Goal: Check status: Check status

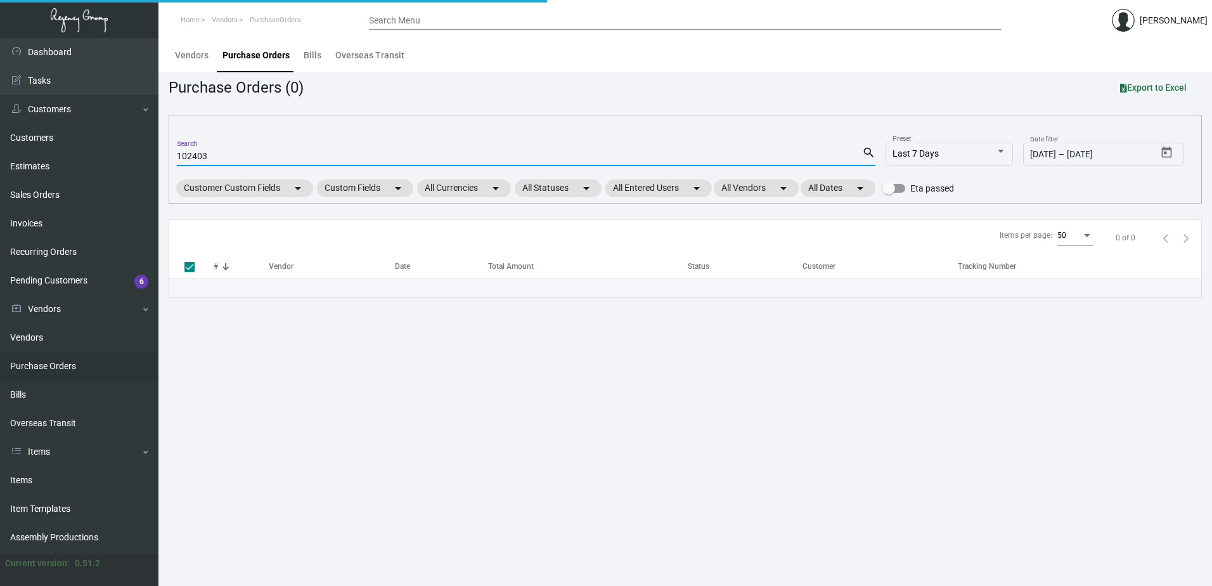
type input "102403"
checkbox input "false"
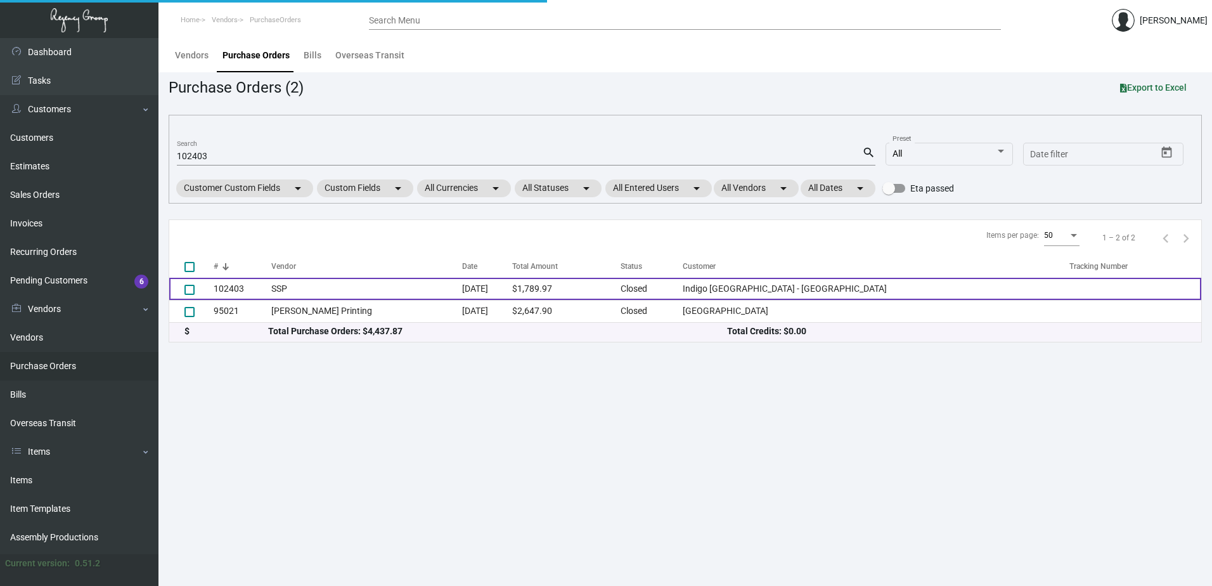
click at [340, 295] on td "SSP" at bounding box center [366, 289] width 191 height 22
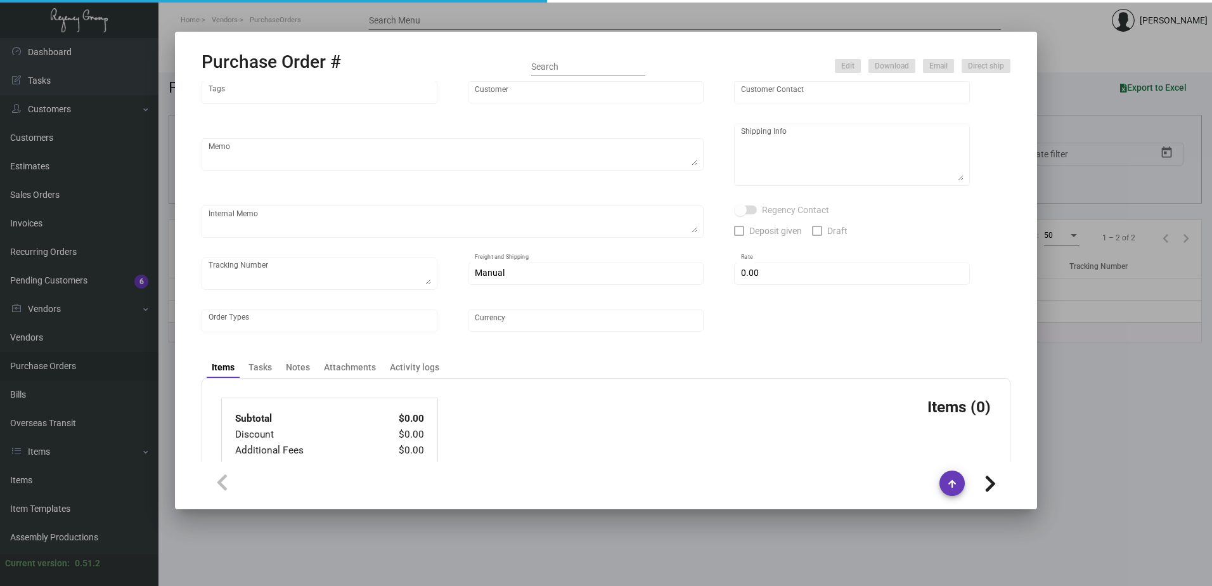
type input "SSP"
type input "[PERSON_NAME]"
type input "102403"
type input "[DATE]"
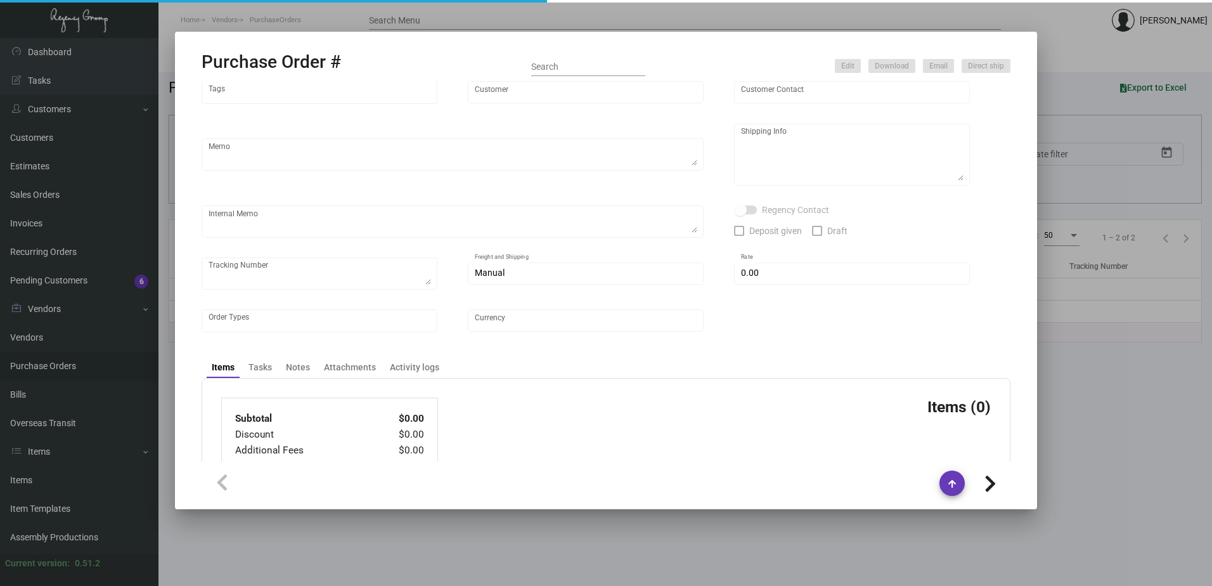
type input "Indigo [GEOGRAPHIC_DATA] - [GEOGRAPHIC_DATA]"
type input "[PERSON_NAME]"
type textarea "Reorder - Purchase Order #92303 ***NEW ART***"
type textarea "[PERSON_NAME][GEOGRAPHIC_DATA] - [GEOGRAPHIC_DATA] - [PERSON_NAME] [STREET_ADDR…"
type input "$ 0.00"
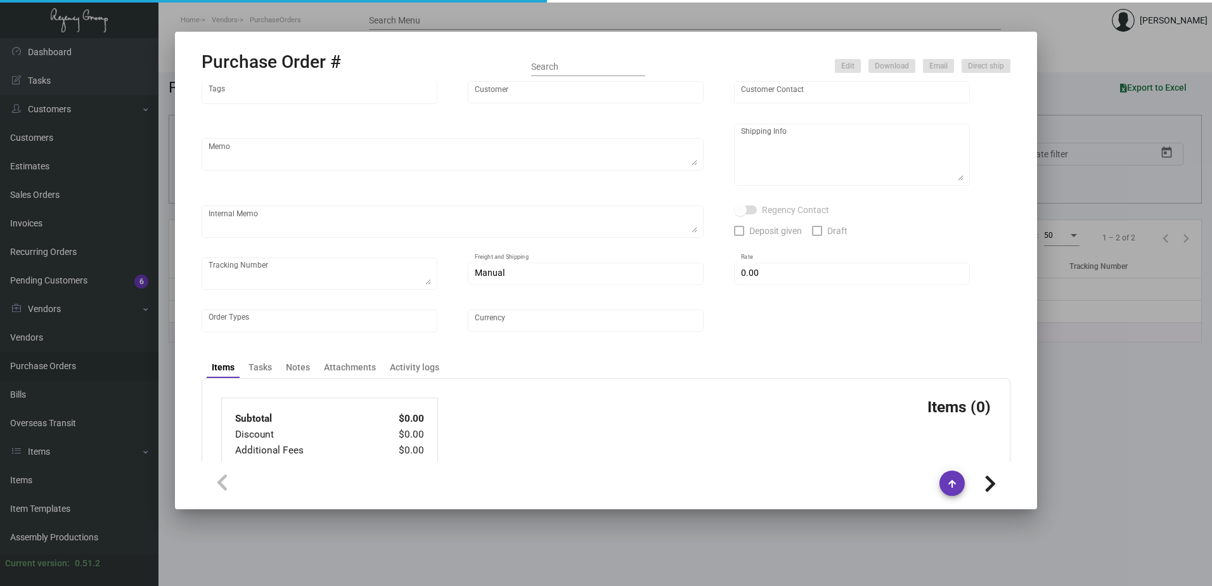
type input "United States Dollar $"
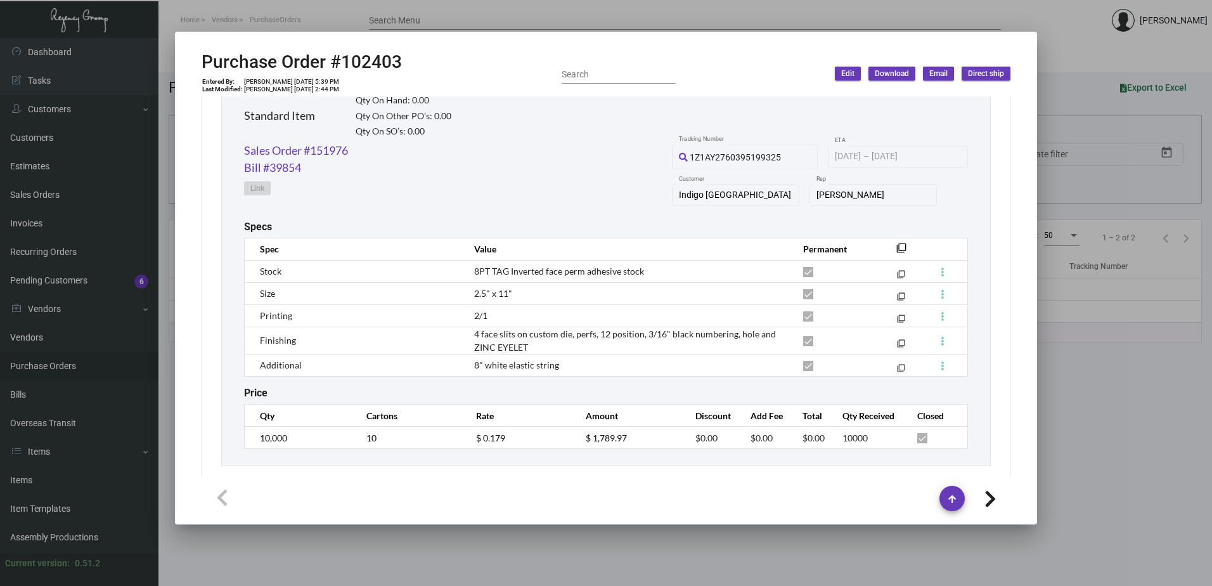
scroll to position [646, 0]
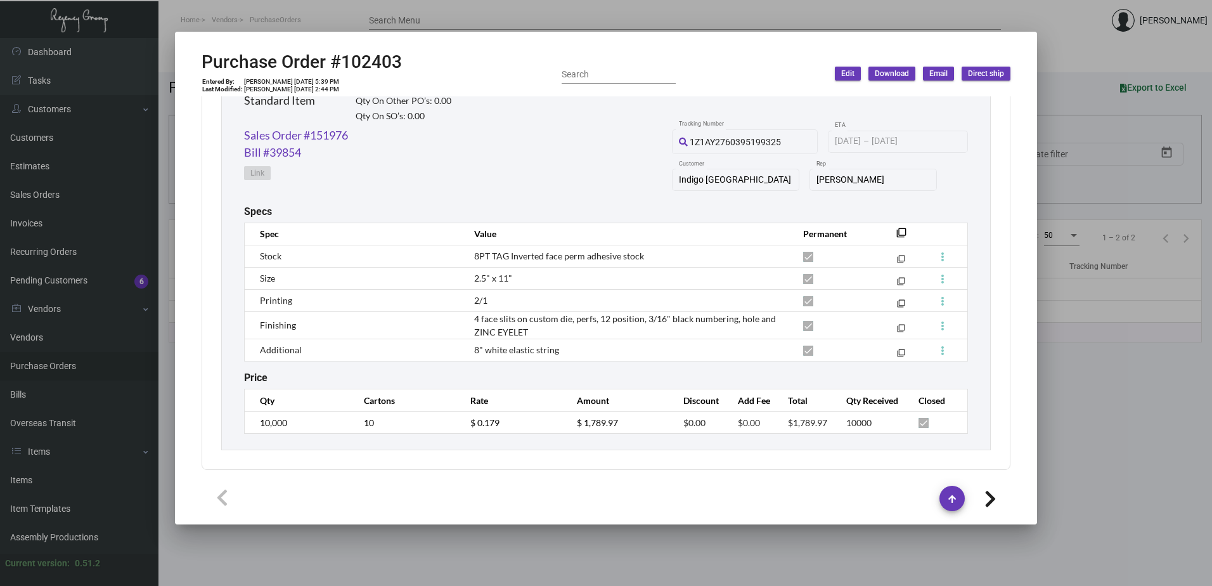
click at [508, 475] on div "SSP Vendor Edit Vendor [PERSON_NAME] Contact 102403 Purchase Order # [DATE] Dat…" at bounding box center [605, 286] width 839 height 381
click at [572, 189] on div "Sales Order #151976 Bill #39854 Link 1Z1AY2760395199325 Tracking Number [DATE] …" at bounding box center [606, 166] width 724 height 79
